Goal: Task Accomplishment & Management: Use online tool/utility

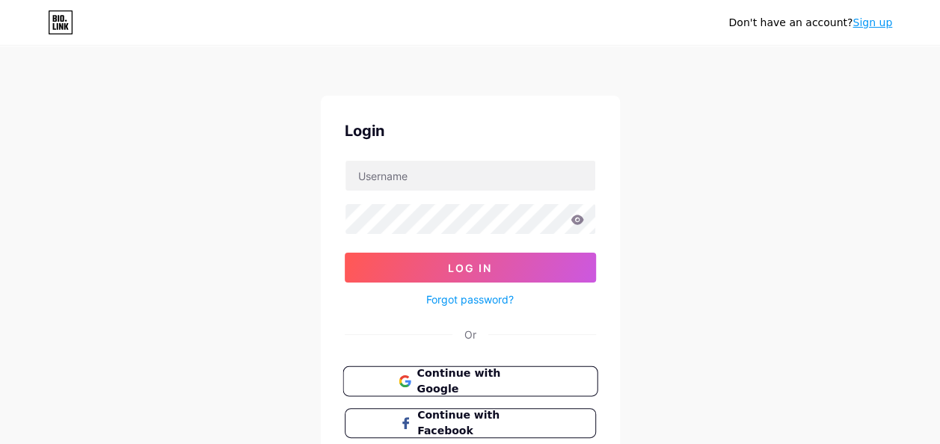
click at [455, 372] on span "Continue with Google" at bounding box center [479, 382] width 125 height 32
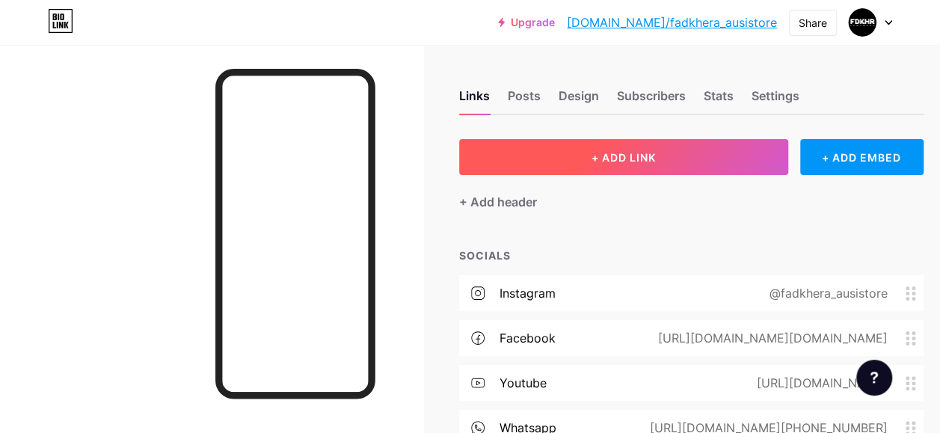
click at [656, 159] on span "+ ADD LINK" at bounding box center [624, 157] width 64 height 13
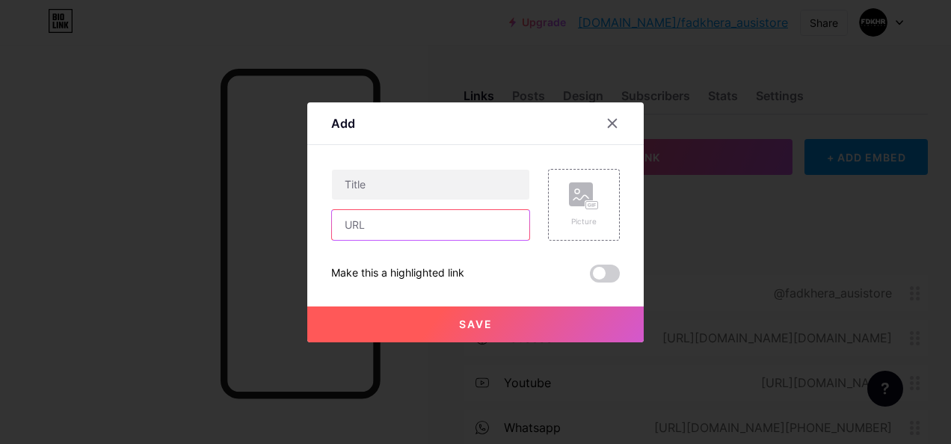
click at [432, 233] on input "text" at bounding box center [430, 225] width 197 height 30
paste input "[DOMAIN_NAME][URL]"
type input "[DOMAIN_NAME][URL]"
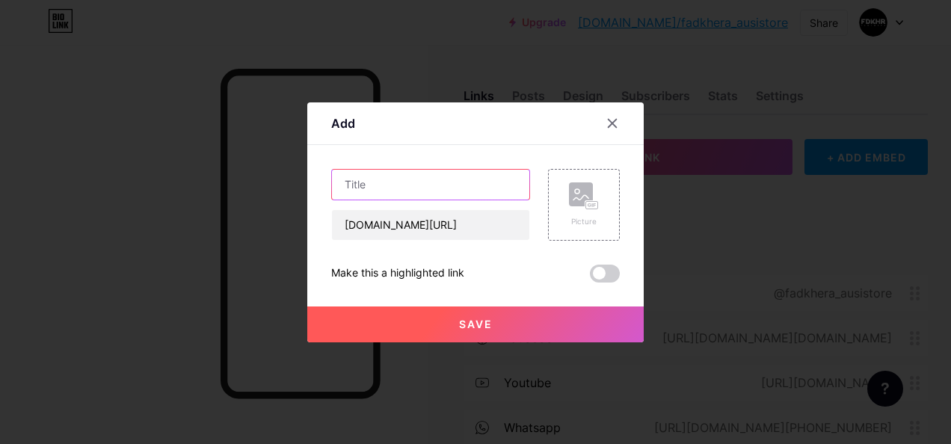
click at [451, 183] on input "text" at bounding box center [430, 185] width 197 height 30
type input "Shopee"
click at [500, 325] on button "Save" at bounding box center [475, 325] width 337 height 36
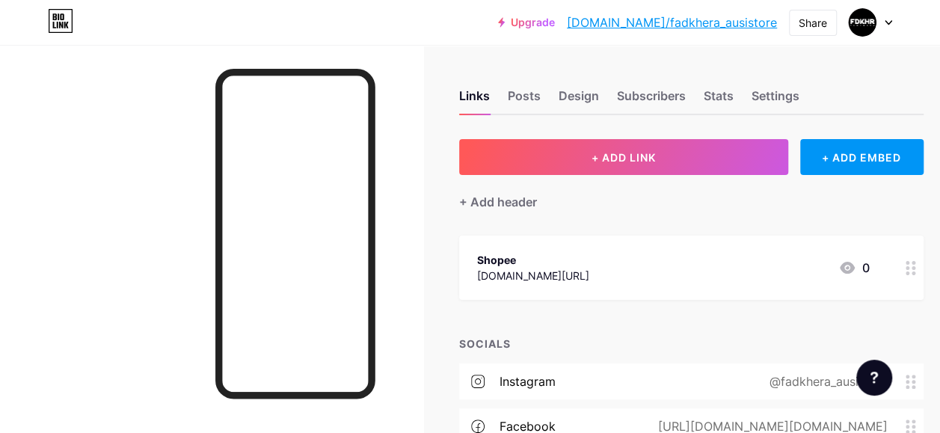
click at [916, 268] on icon at bounding box center [911, 268] width 10 height 14
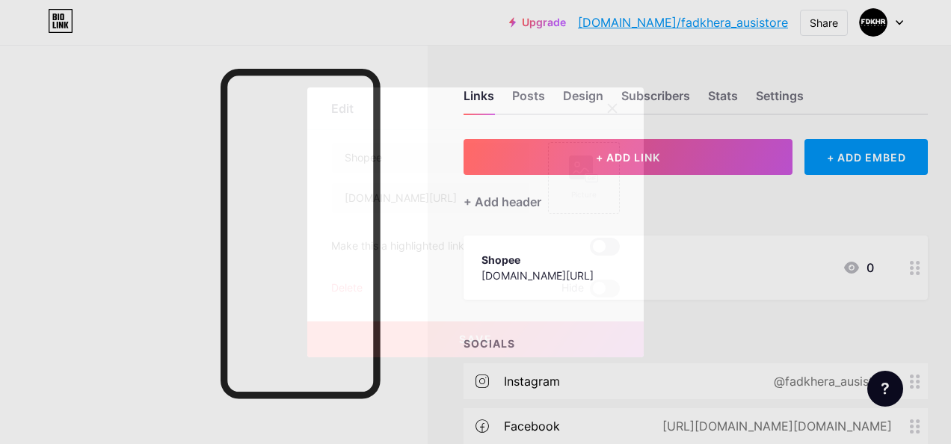
click at [610, 245] on span at bounding box center [605, 247] width 30 height 18
click at [590, 251] on input "checkbox" at bounding box center [590, 251] width 0 height 0
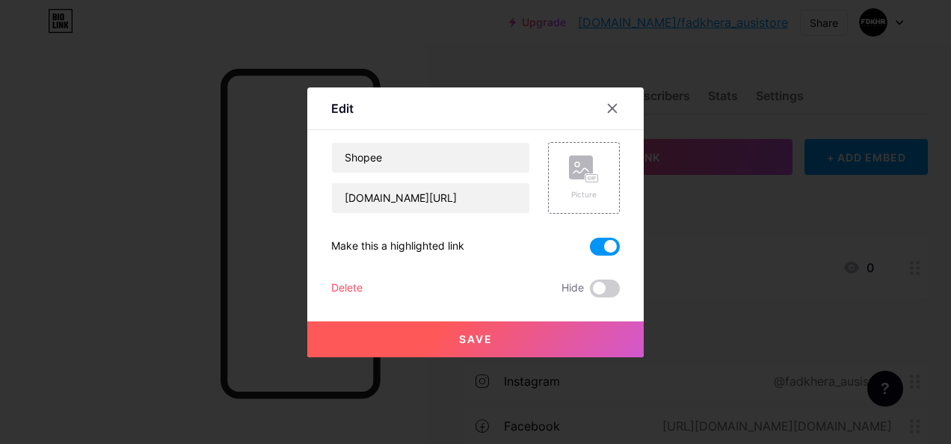
click at [522, 338] on button "Save" at bounding box center [475, 340] width 337 height 36
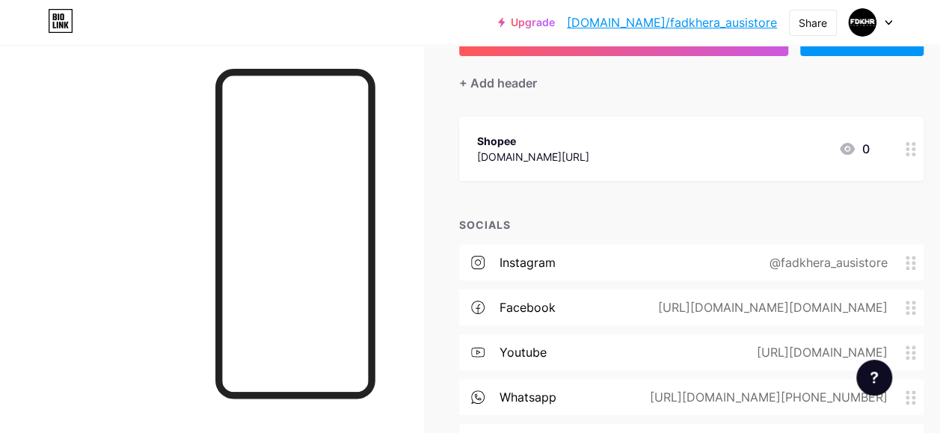
scroll to position [220, 0]
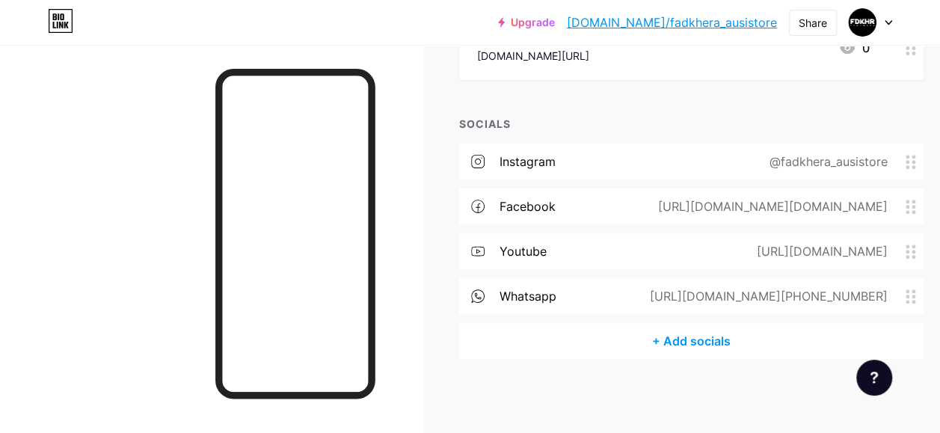
click at [686, 341] on div "+ Add socials" at bounding box center [691, 341] width 465 height 36
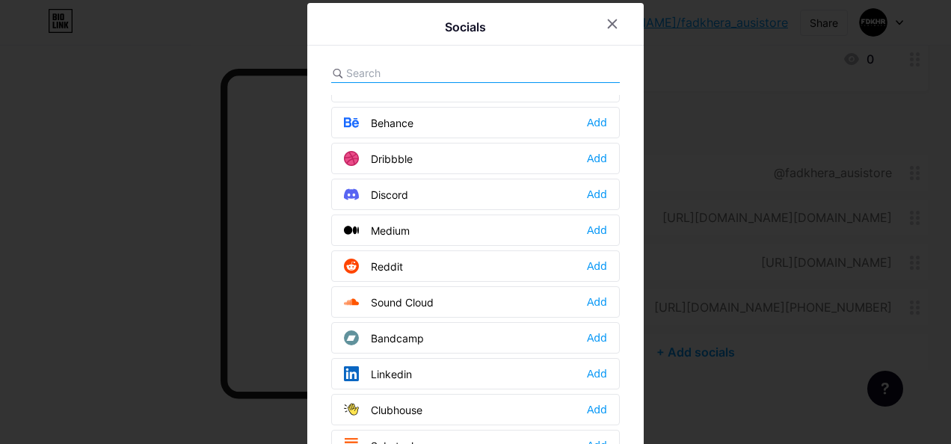
scroll to position [365, 0]
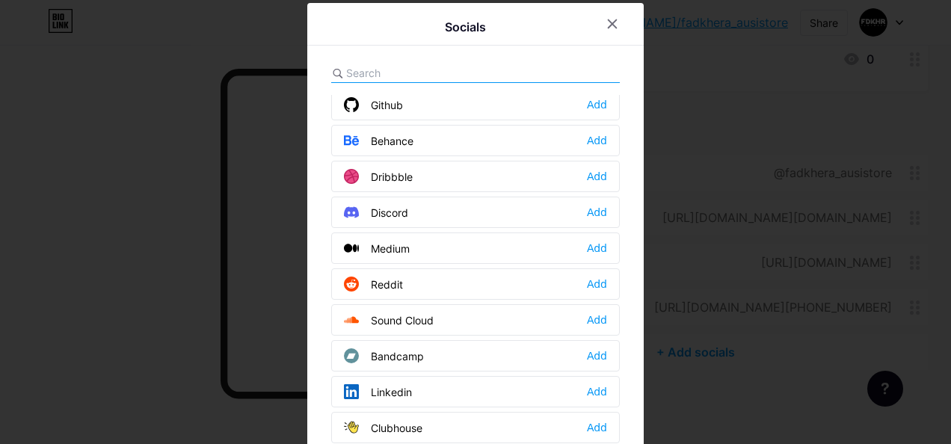
click at [467, 75] on input "text" at bounding box center [428, 73] width 165 height 16
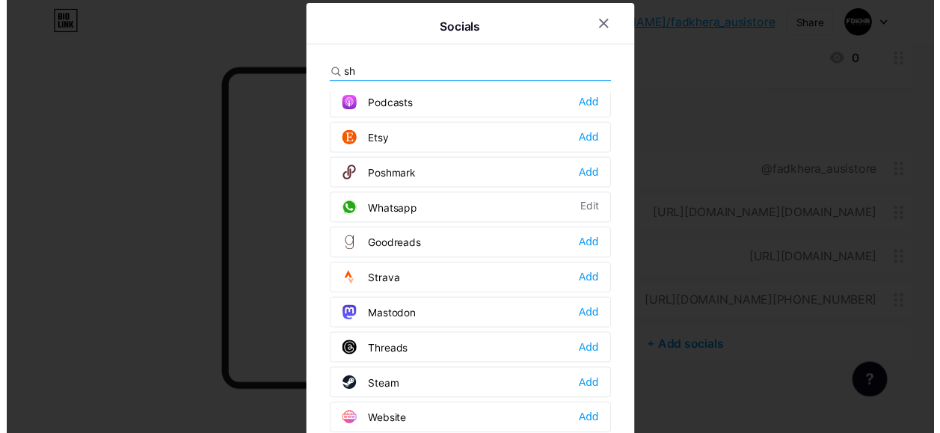
scroll to position [0, 0]
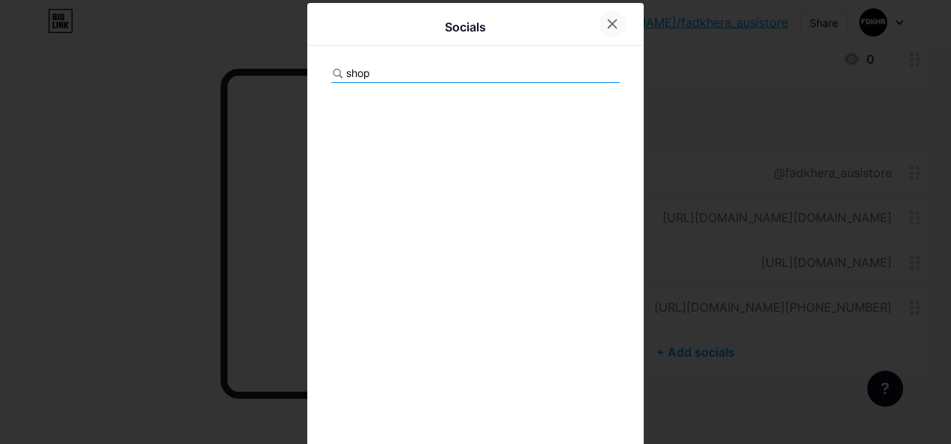
type input "shop"
click at [609, 21] on icon at bounding box center [613, 24] width 8 height 8
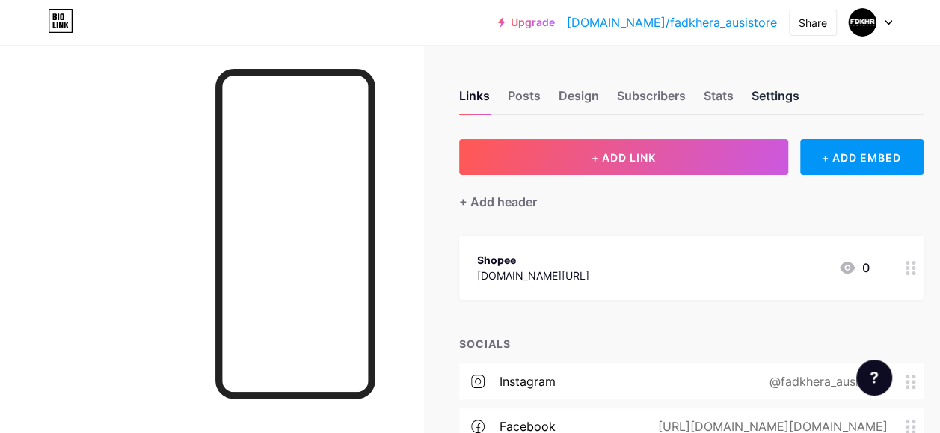
click at [774, 98] on div "Settings" at bounding box center [776, 100] width 48 height 27
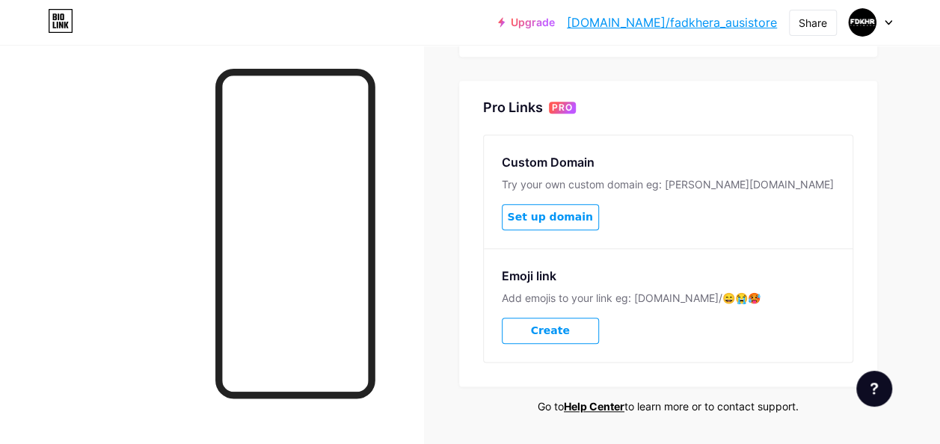
scroll to position [709, 0]
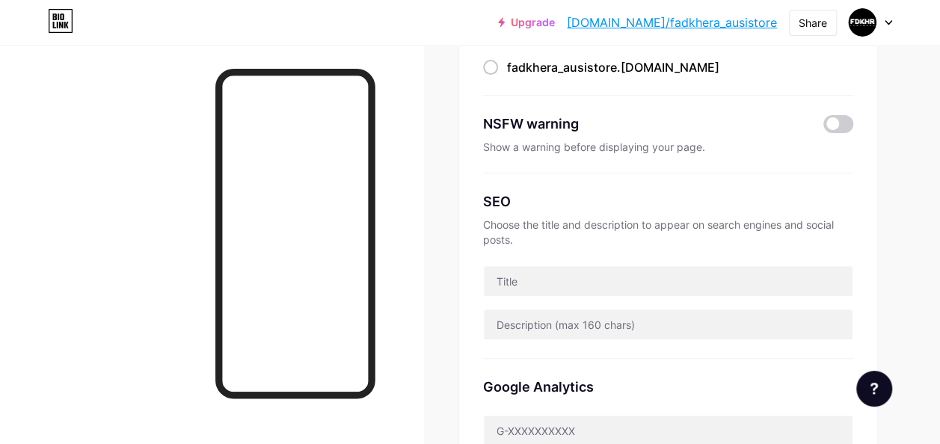
scroll to position [0, 0]
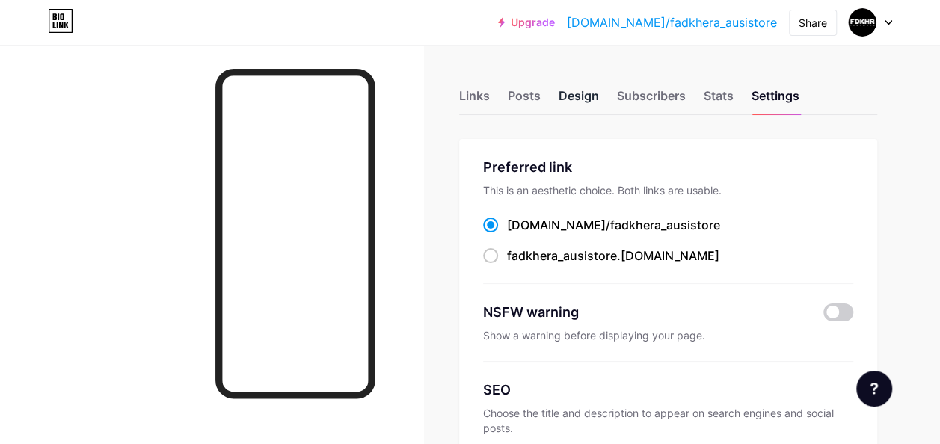
click at [566, 97] on div "Design" at bounding box center [579, 100] width 40 height 27
click at [650, 91] on div "Subscribers" at bounding box center [651, 100] width 69 height 27
click at [530, 92] on div "Posts" at bounding box center [524, 100] width 33 height 27
click at [574, 97] on div "Design" at bounding box center [579, 100] width 40 height 27
click at [480, 90] on div "Links" at bounding box center [474, 100] width 31 height 27
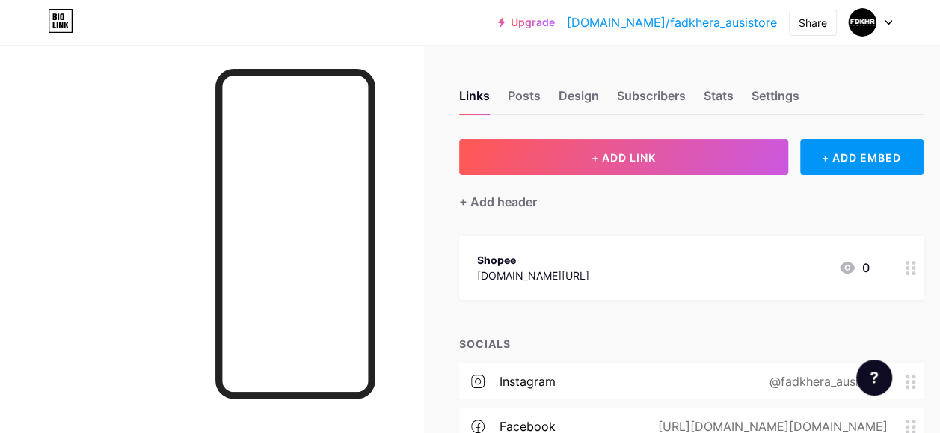
click at [625, 269] on div "Shopee [DOMAIN_NAME][URL] 0" at bounding box center [673, 268] width 393 height 34
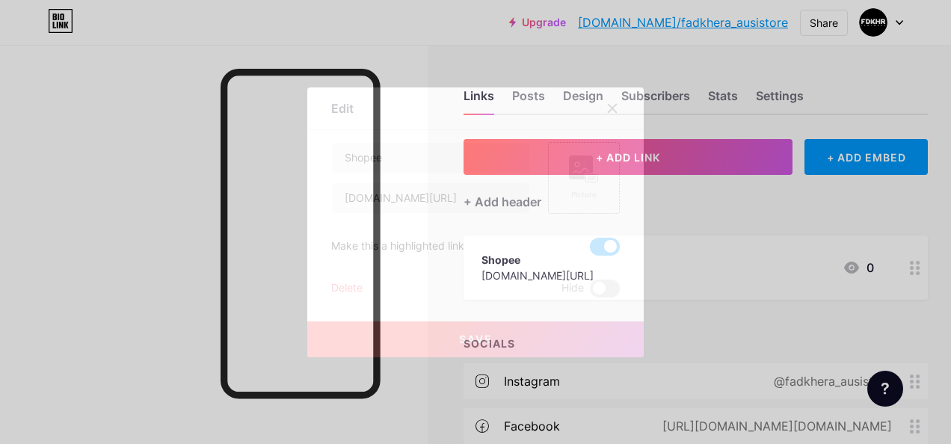
click at [589, 197] on div "Picture" at bounding box center [584, 194] width 30 height 11
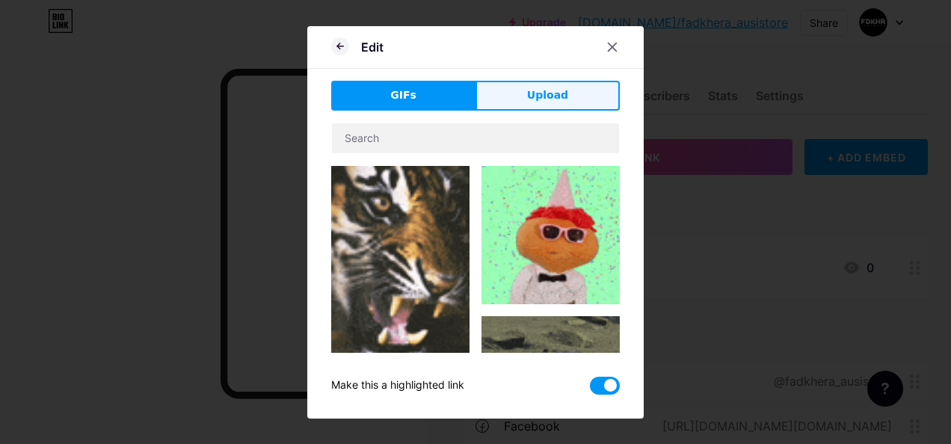
click at [521, 97] on button "Upload" at bounding box center [548, 96] width 144 height 30
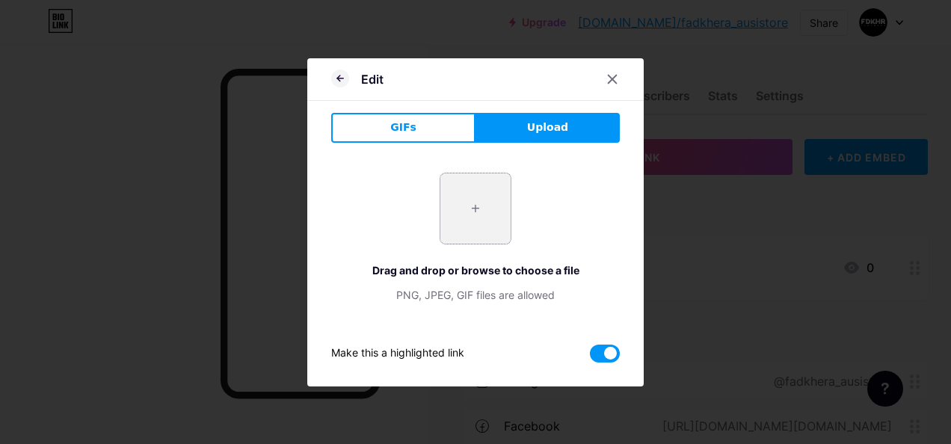
click at [474, 210] on input "file" at bounding box center [476, 209] width 70 height 70
type input "C:\fakepath\WhatsApp Image [DATE] 17.21.26.jpeg"
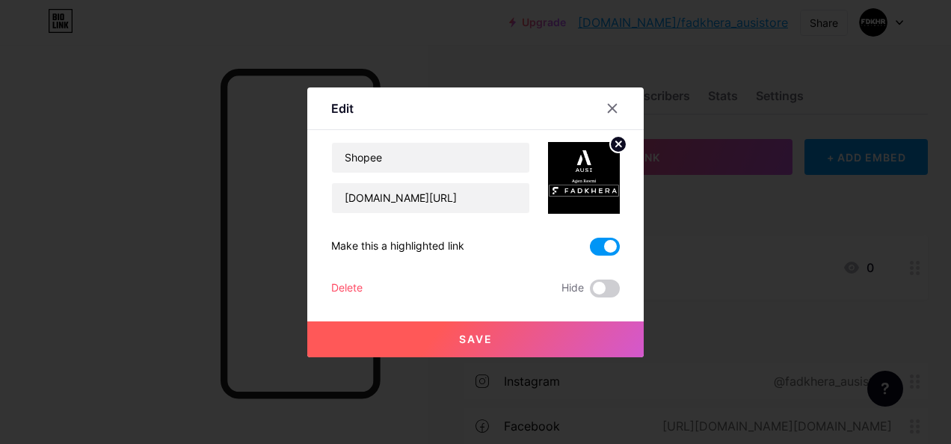
click at [540, 336] on button "Save" at bounding box center [475, 340] width 337 height 36
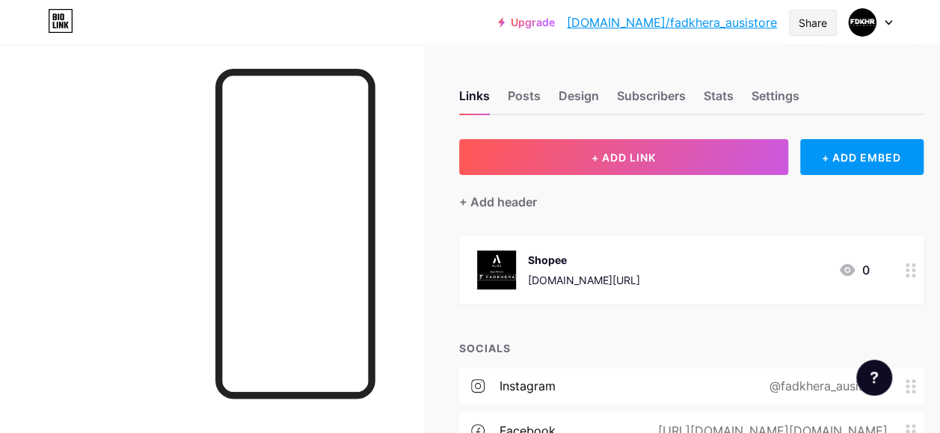
click at [803, 15] on div "Share" at bounding box center [813, 23] width 28 height 16
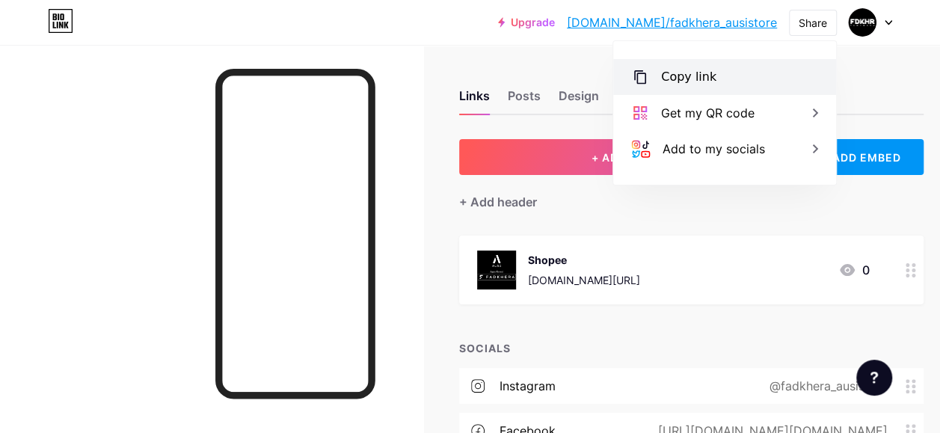
click at [714, 79] on div "Copy link" at bounding box center [724, 77] width 223 height 36
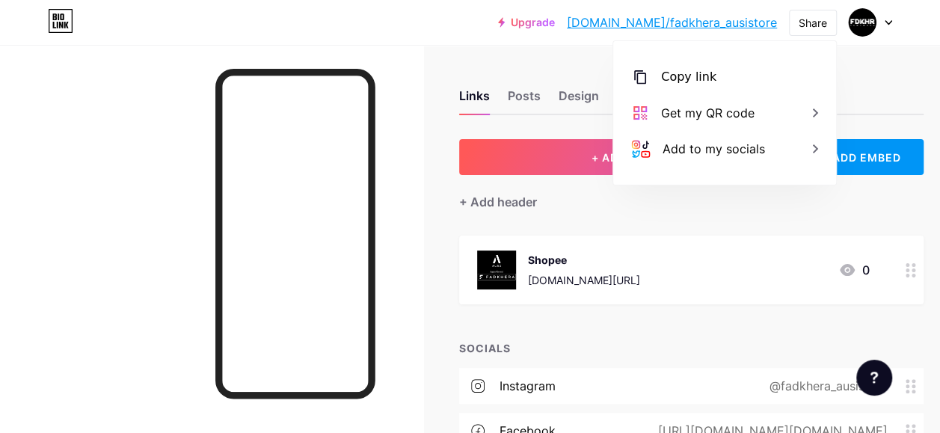
click at [857, 63] on div "Links Posts Design Subscribers Stats Settings" at bounding box center [691, 89] width 465 height 52
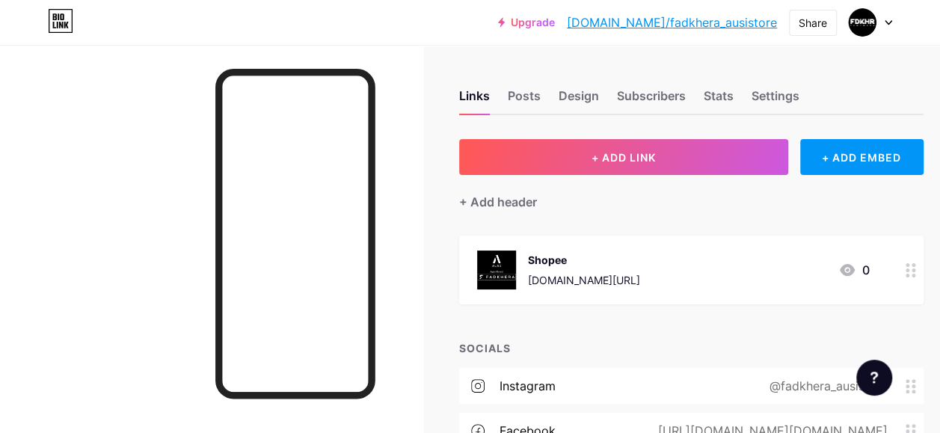
click at [631, 271] on div "Shopee [DOMAIN_NAME][URL]" at bounding box center [584, 270] width 112 height 39
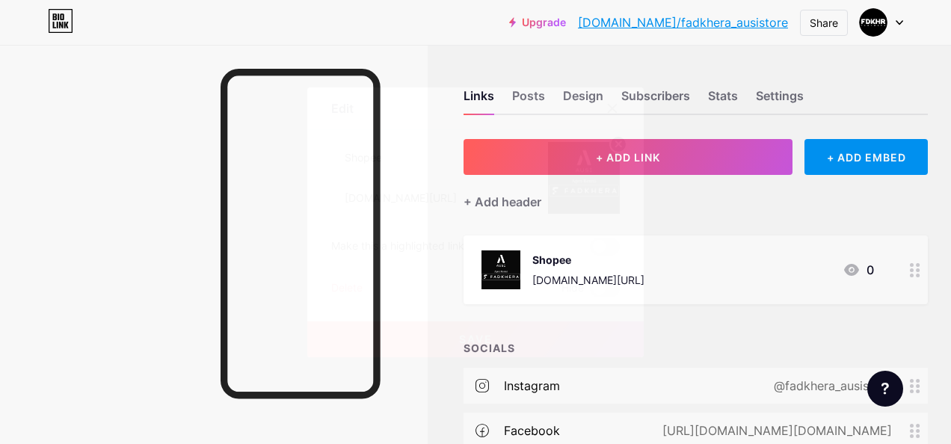
click at [586, 171] on img at bounding box center [584, 178] width 72 height 72
click at [622, 141] on circle at bounding box center [618, 144] width 16 height 16
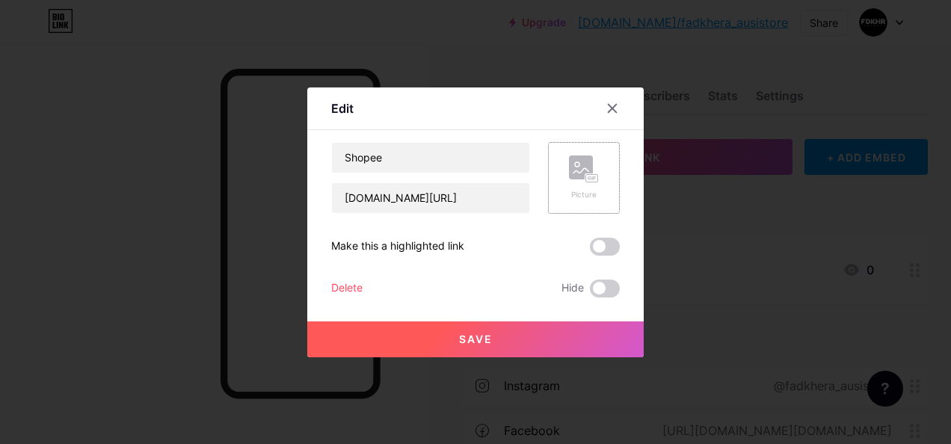
click at [586, 171] on rect at bounding box center [581, 168] width 24 height 24
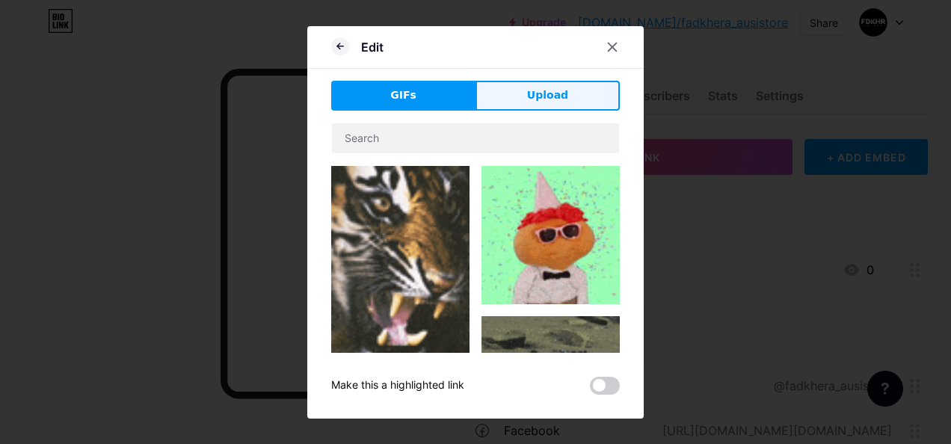
click at [545, 92] on span "Upload" at bounding box center [547, 96] width 41 height 16
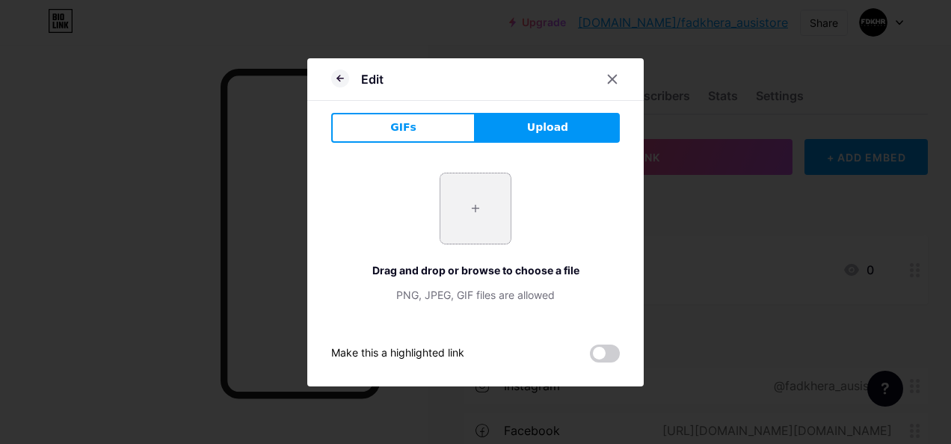
click at [460, 200] on input "file" at bounding box center [476, 209] width 70 height 70
type input "C:\fakepath\Shopee color icon in PNG, SVG.jpg"
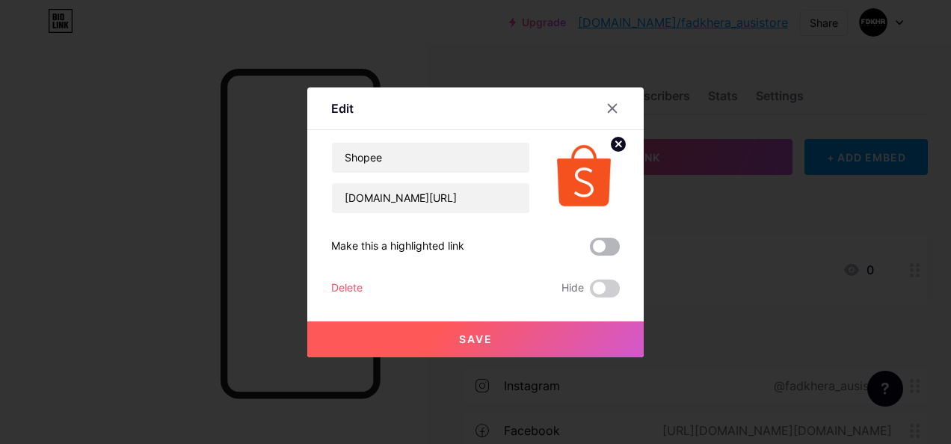
click at [607, 245] on span at bounding box center [605, 247] width 30 height 18
click at [590, 251] on input "checkbox" at bounding box center [590, 251] width 0 height 0
click at [510, 334] on button "Save" at bounding box center [475, 340] width 337 height 36
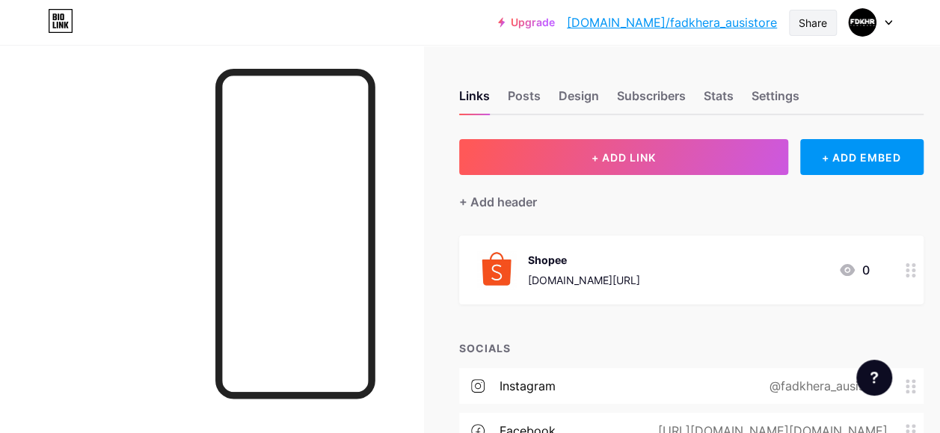
click at [806, 18] on div "Share" at bounding box center [813, 23] width 28 height 16
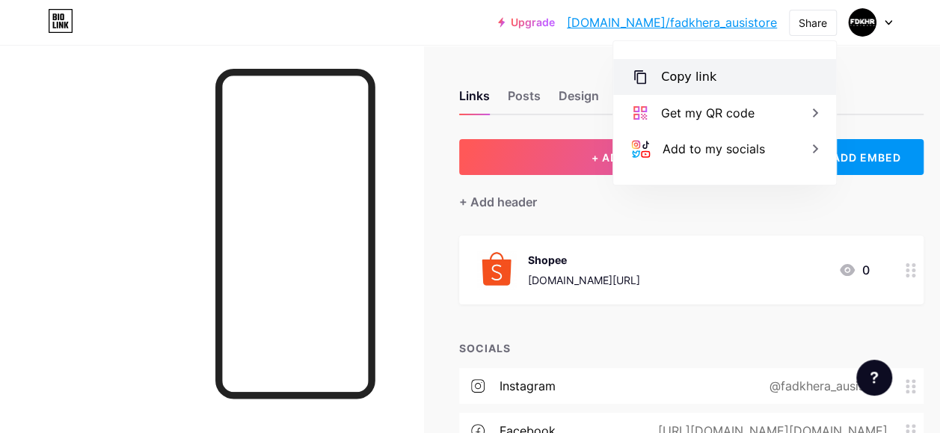
click at [746, 77] on div "Copy link" at bounding box center [724, 77] width 223 height 36
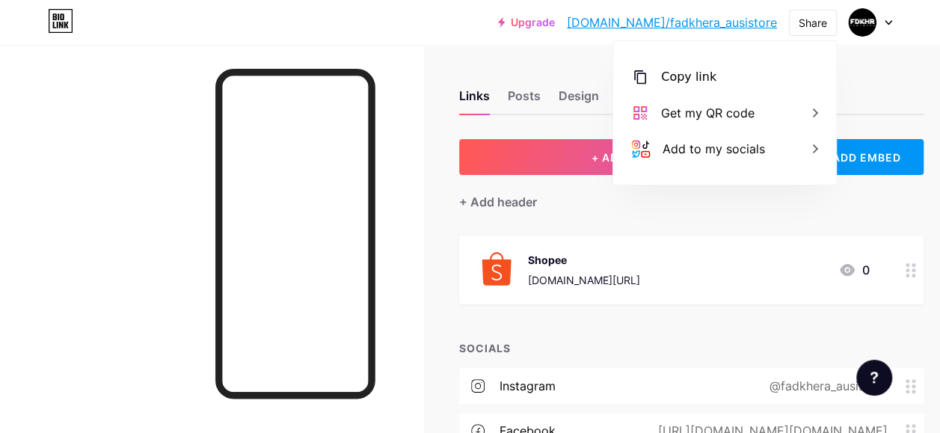
click at [861, 81] on div "Links Posts Design Subscribers Stats Settings" at bounding box center [691, 89] width 465 height 52
